Goal: Task Accomplishment & Management: Manage account settings

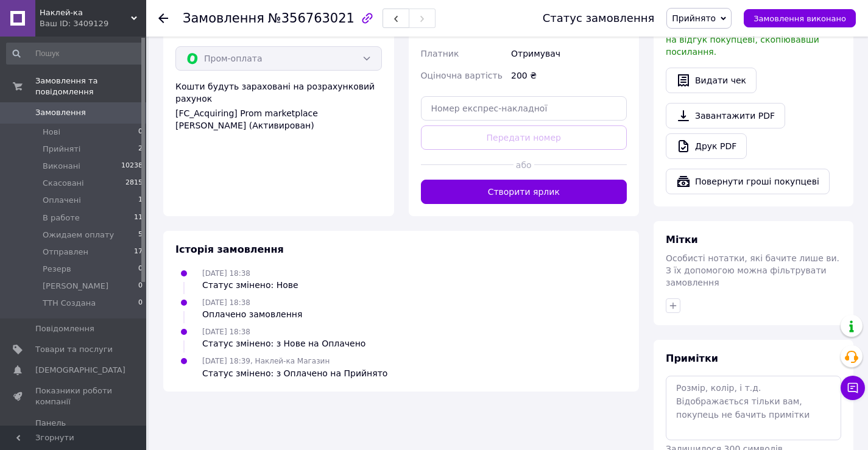
scroll to position [777, 0]
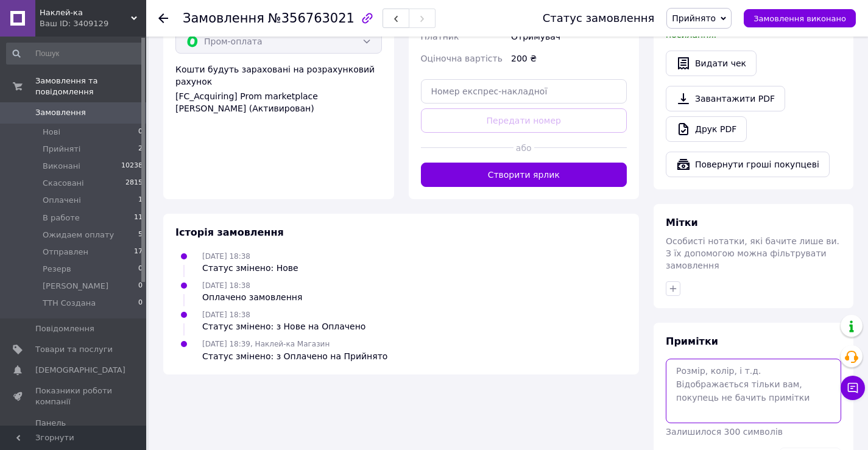
click at [709, 359] on textarea at bounding box center [753, 391] width 175 height 65
paste textarea "20х6,5см"
type textarea "20х6,5см!!!!!, білий, 2шт."
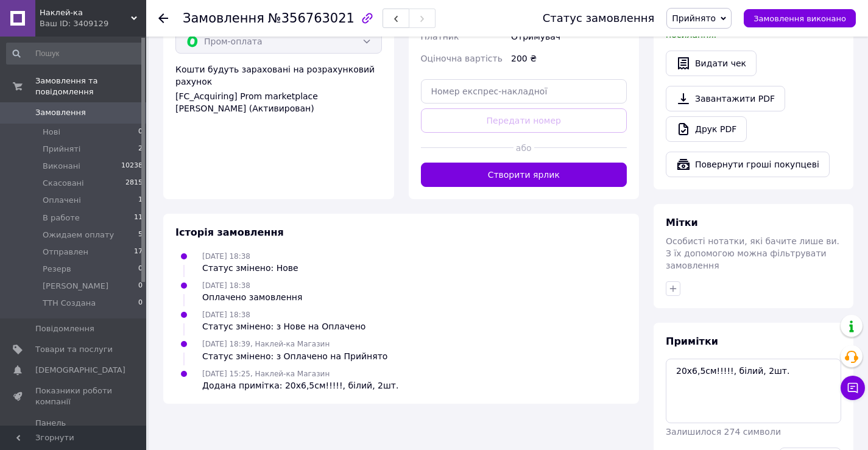
click at [697, 23] on span "Прийнято" at bounding box center [694, 18] width 44 height 10
click at [701, 78] on li "Оплачено" at bounding box center [708, 79] width 83 height 18
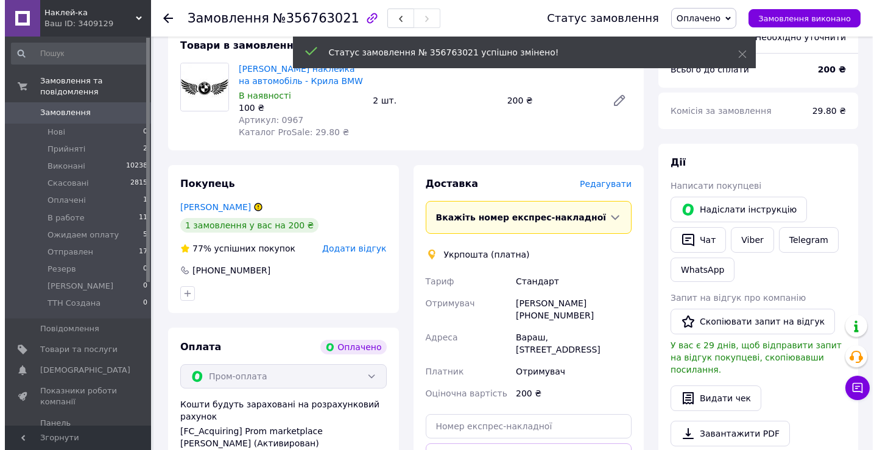
scroll to position [411, 0]
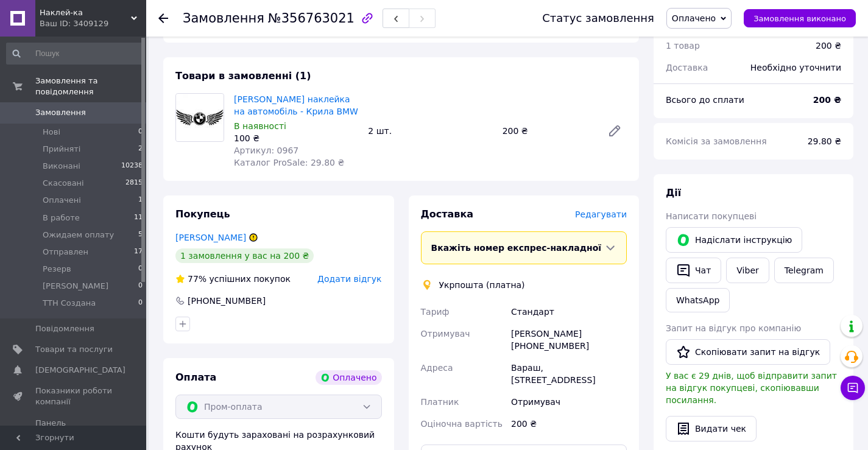
click at [608, 210] on span "Редагувати" at bounding box center [601, 215] width 52 height 10
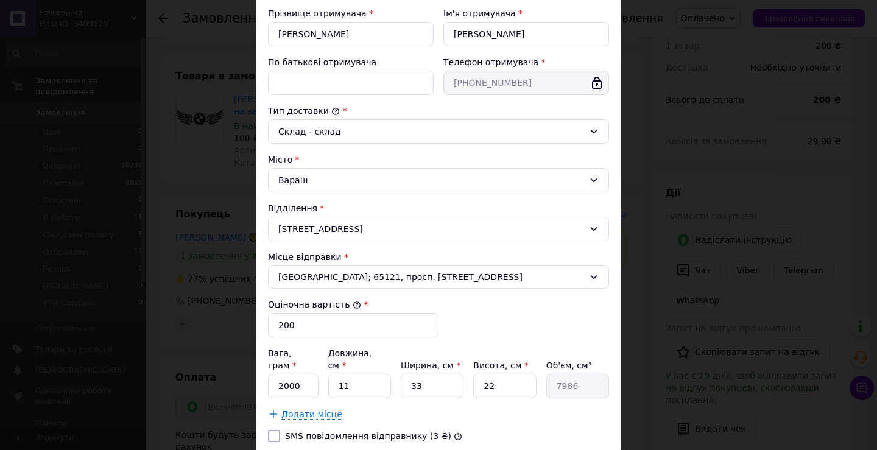
scroll to position [244, 0]
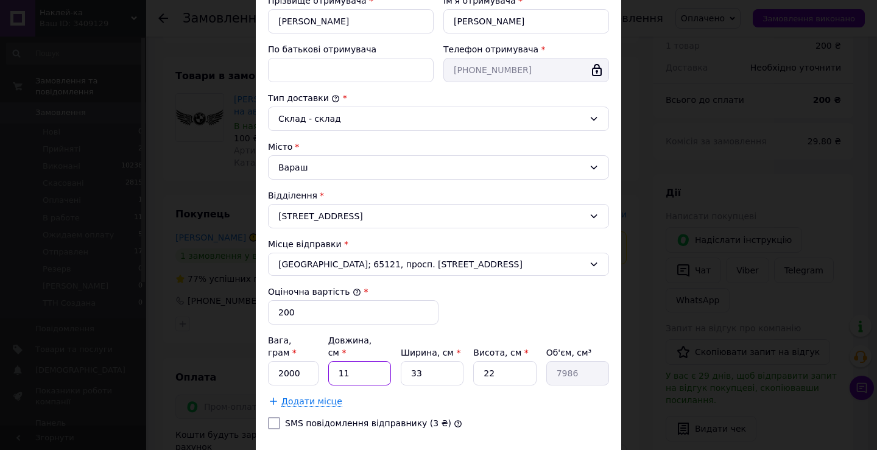
drag, startPoint x: 347, startPoint y: 366, endPoint x: 331, endPoint y: 366, distance: 15.2
click at [331, 366] on input "11" at bounding box center [359, 373] width 63 height 24
type input "3"
type input "2178"
type input "30"
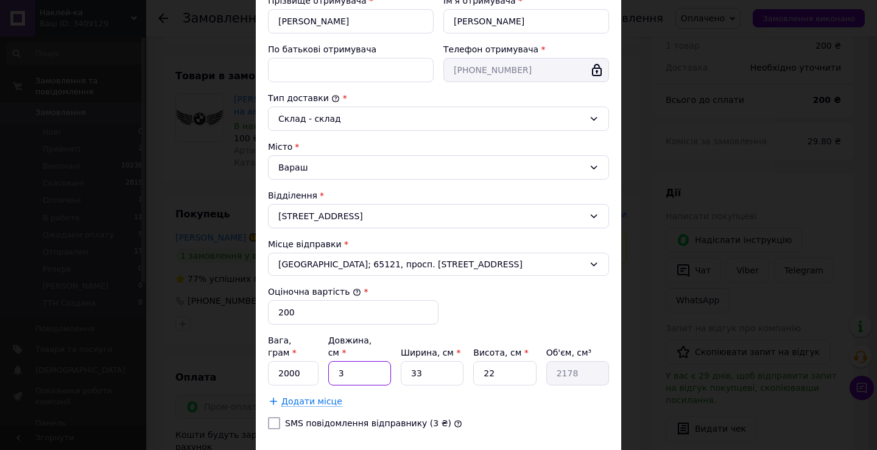
type input "21780"
type input "30"
type input "2"
type input "1320"
type input "20"
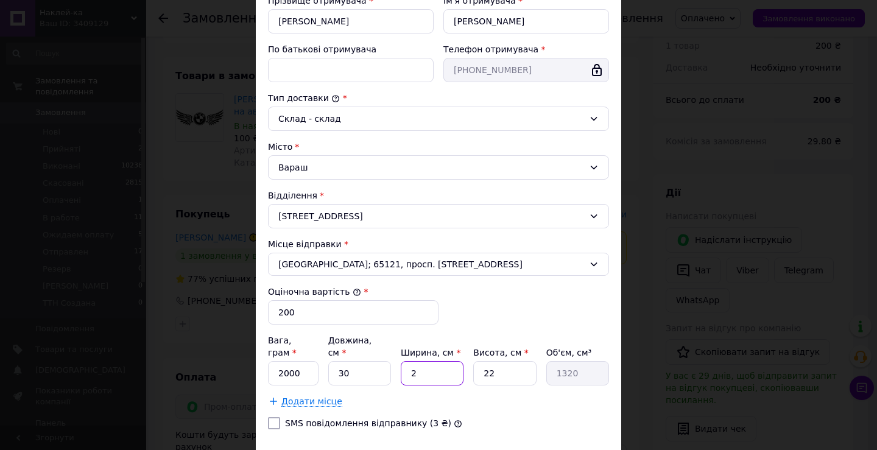
type input "13200"
type input "20"
type input "1"
type input "600"
type input "1"
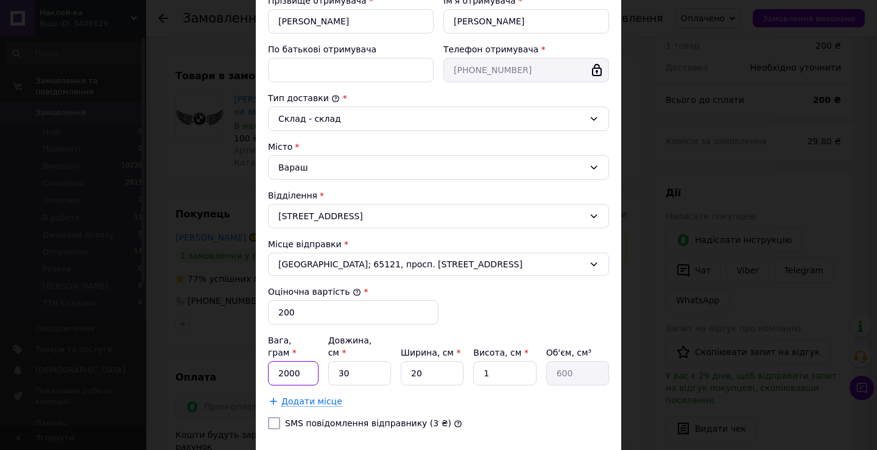
drag, startPoint x: 294, startPoint y: 361, endPoint x: 269, endPoint y: 364, distance: 25.8
click at [269, 364] on input "2000" at bounding box center [293, 373] width 51 height 24
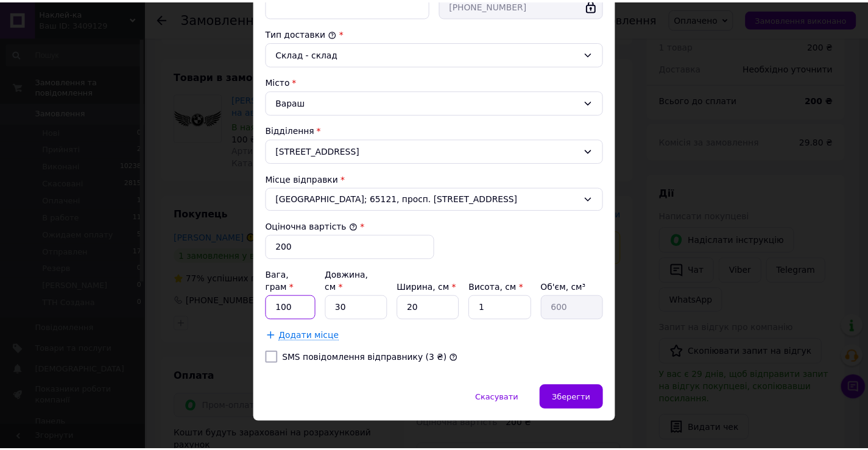
scroll to position [312, 0]
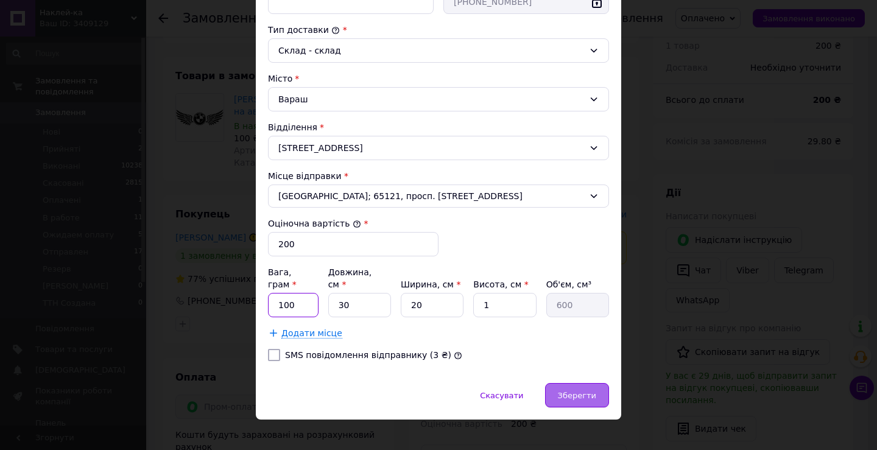
type input "100"
click at [559, 389] on div "Зберегти" at bounding box center [577, 395] width 64 height 24
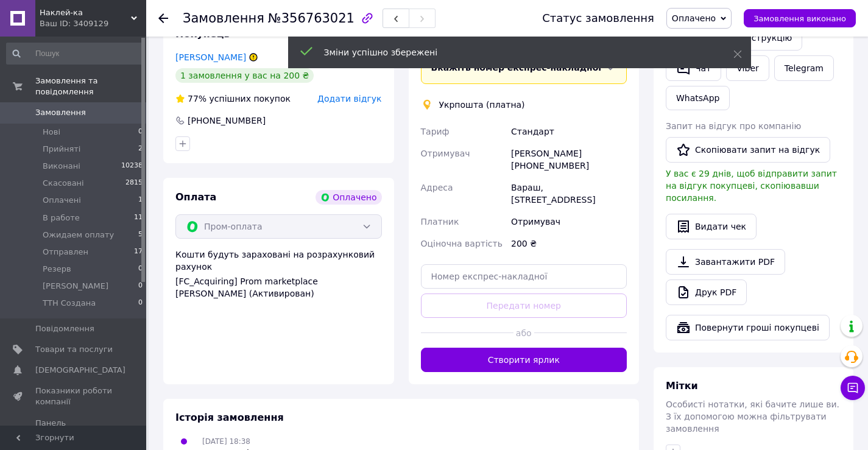
scroll to position [594, 0]
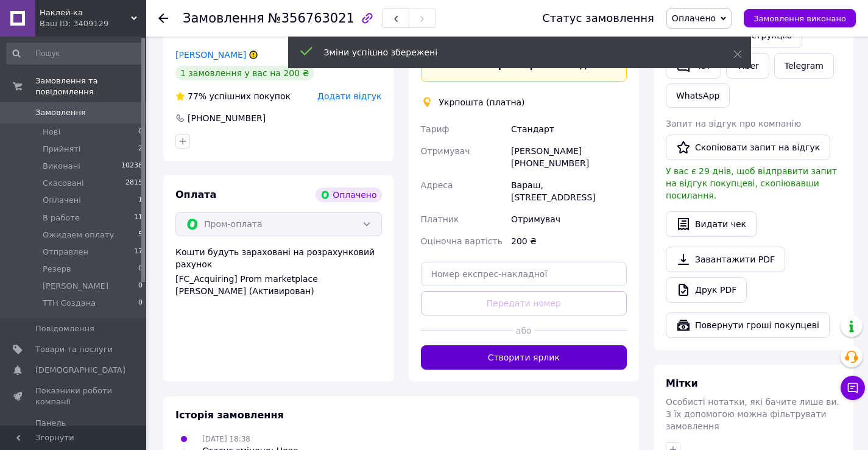
click at [523, 345] on button "Створити ярлик" at bounding box center [524, 357] width 207 height 24
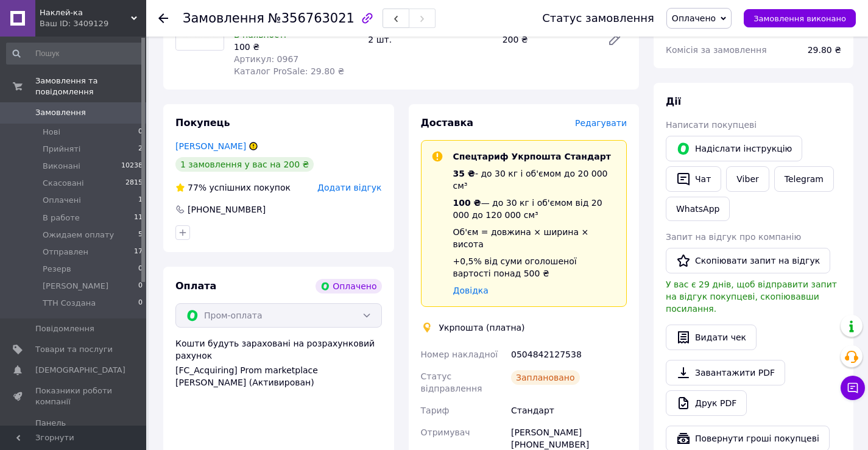
scroll to position [498, 0]
